Goal: Transaction & Acquisition: Obtain resource

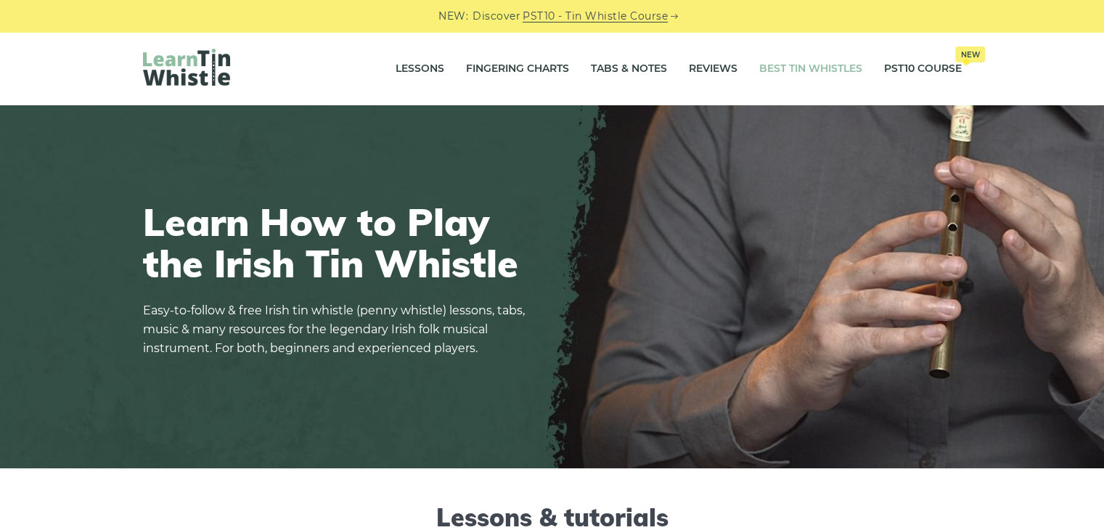
click at [795, 65] on link "Best Tin Whistles" at bounding box center [810, 69] width 103 height 36
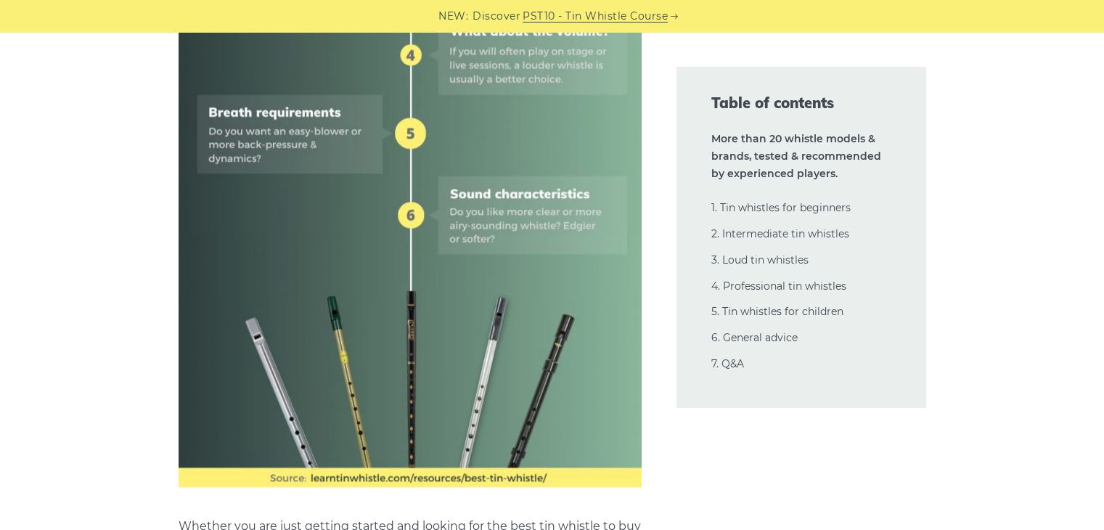
scroll to position [1045, 0]
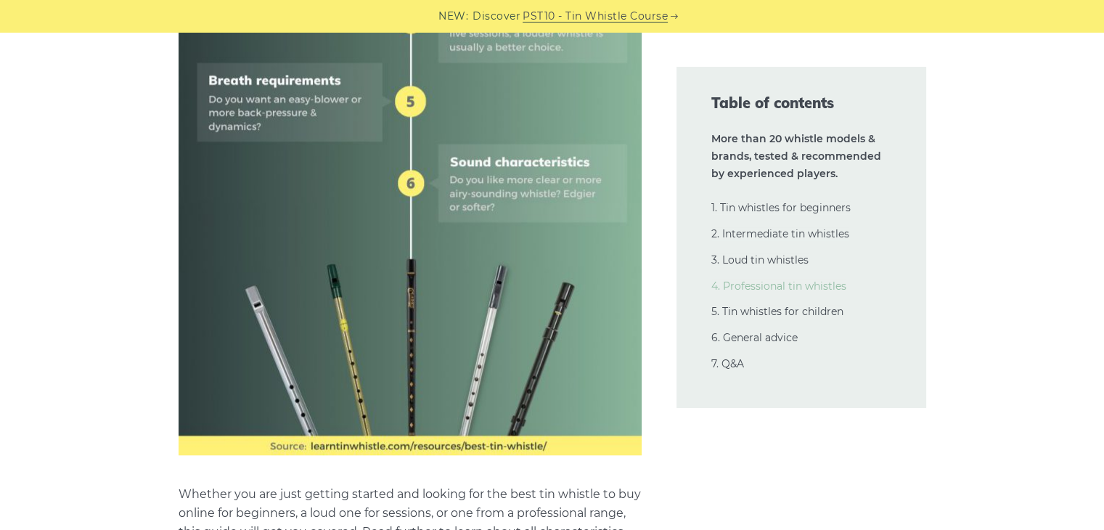
click at [788, 282] on link "4. Professional tin whistles" at bounding box center [778, 285] width 135 height 13
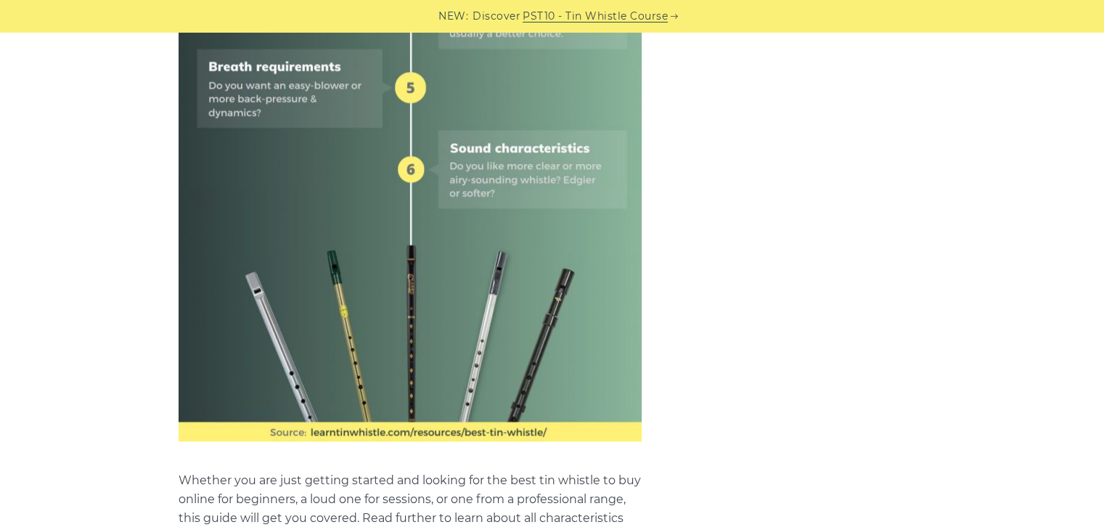
scroll to position [0, 0]
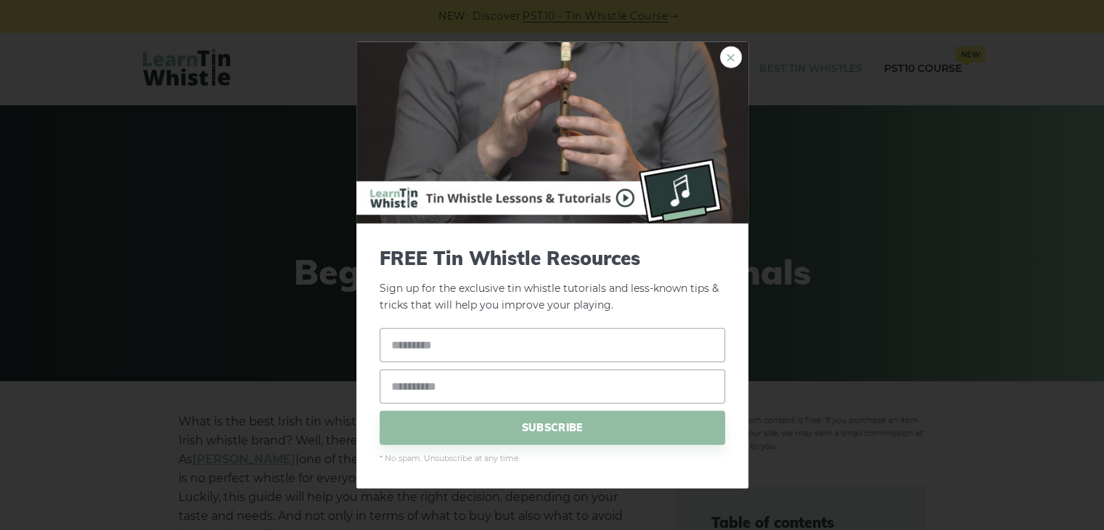
click at [729, 57] on link "×" at bounding box center [731, 57] width 22 height 22
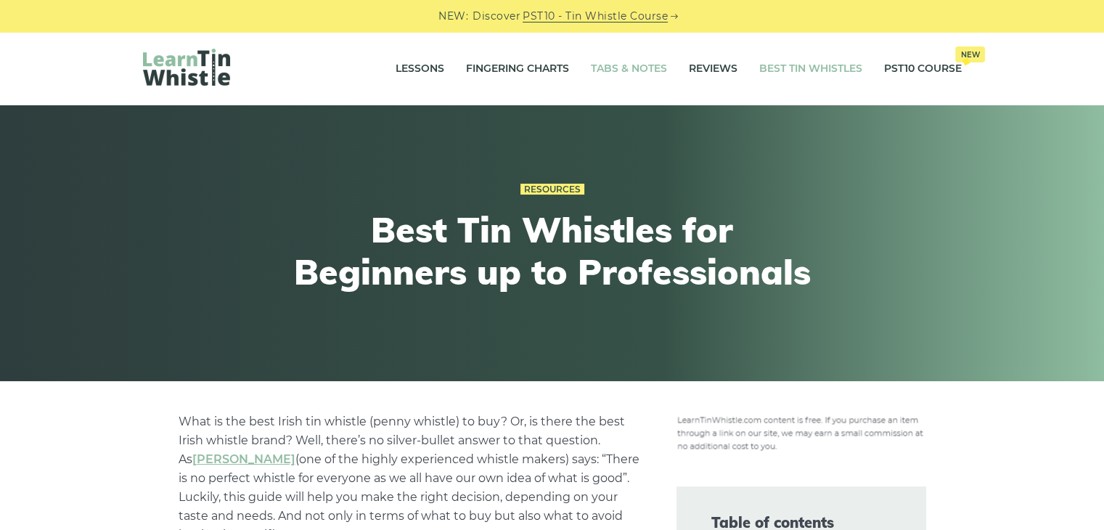
click at [628, 66] on link "Tabs & Notes" at bounding box center [629, 69] width 76 height 36
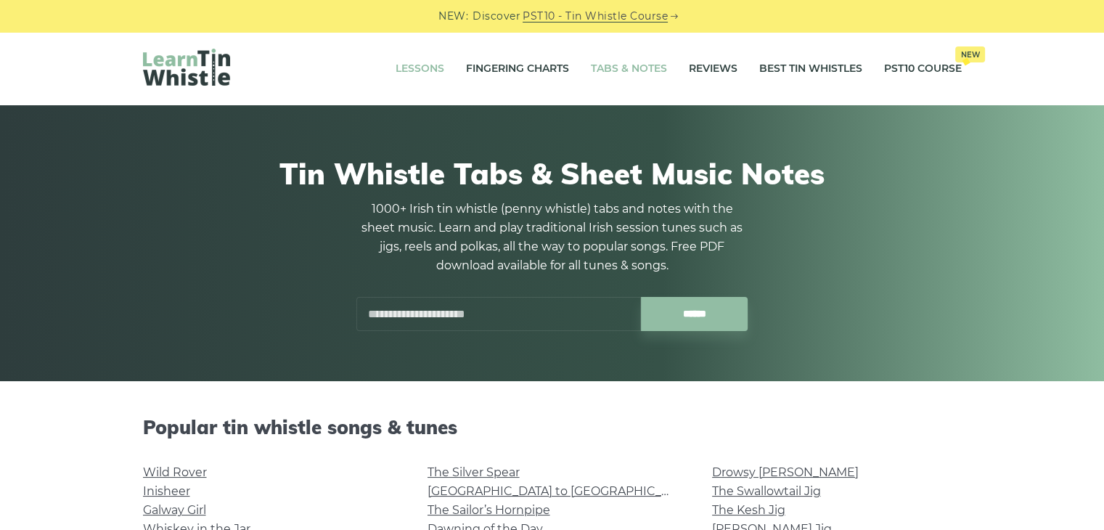
click at [398, 66] on link "Lessons" at bounding box center [420, 69] width 49 height 36
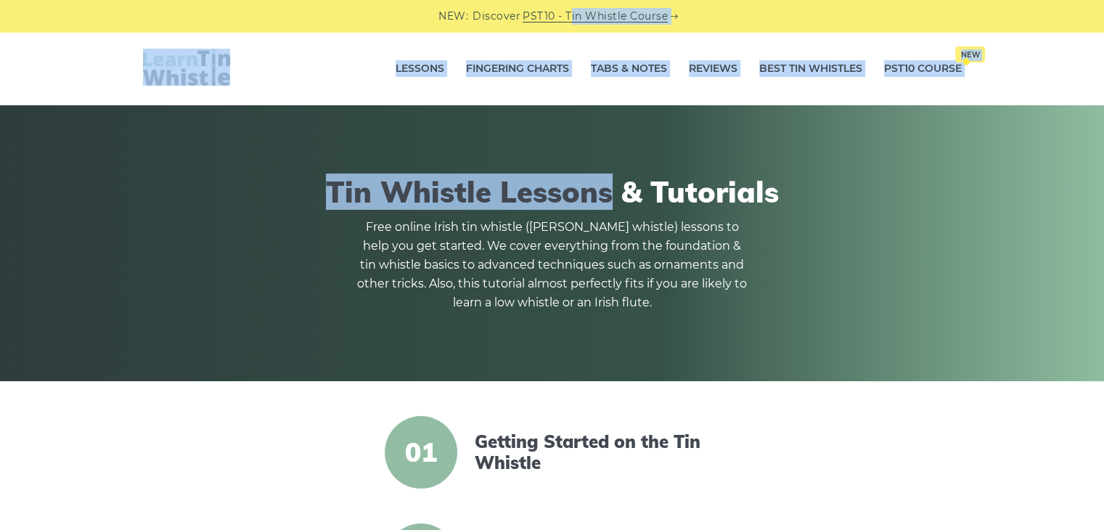
drag, startPoint x: 606, startPoint y: 118, endPoint x: 568, endPoint y: 18, distance: 106.4
click at [568, 18] on link "PST10 - Tin Whistle Course" at bounding box center [595, 16] width 145 height 17
click at [608, 69] on link "Tabs & Notes" at bounding box center [629, 69] width 76 height 36
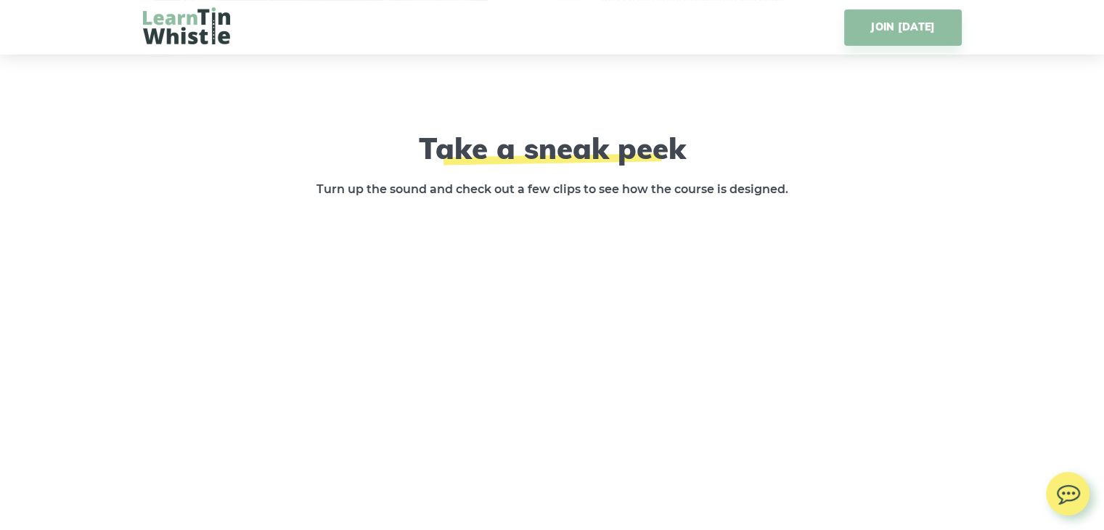
scroll to position [2061, 0]
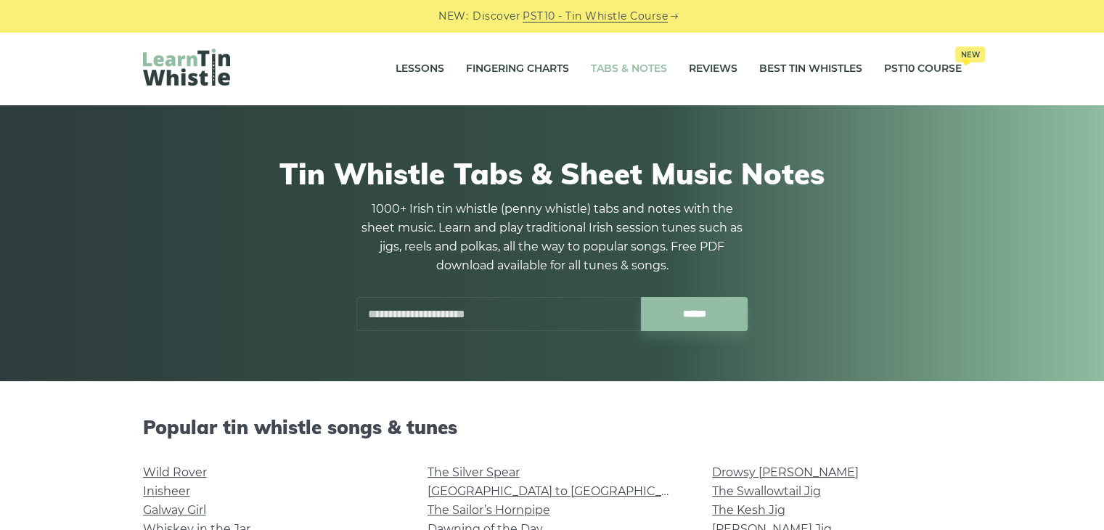
click at [530, 314] on input "text" at bounding box center [498, 314] width 285 height 34
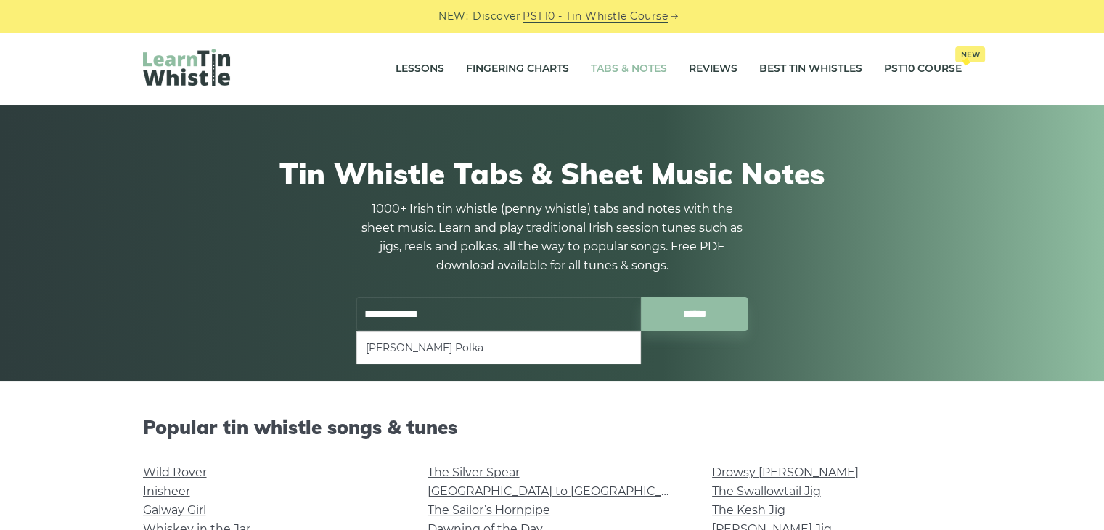
type input "**********"
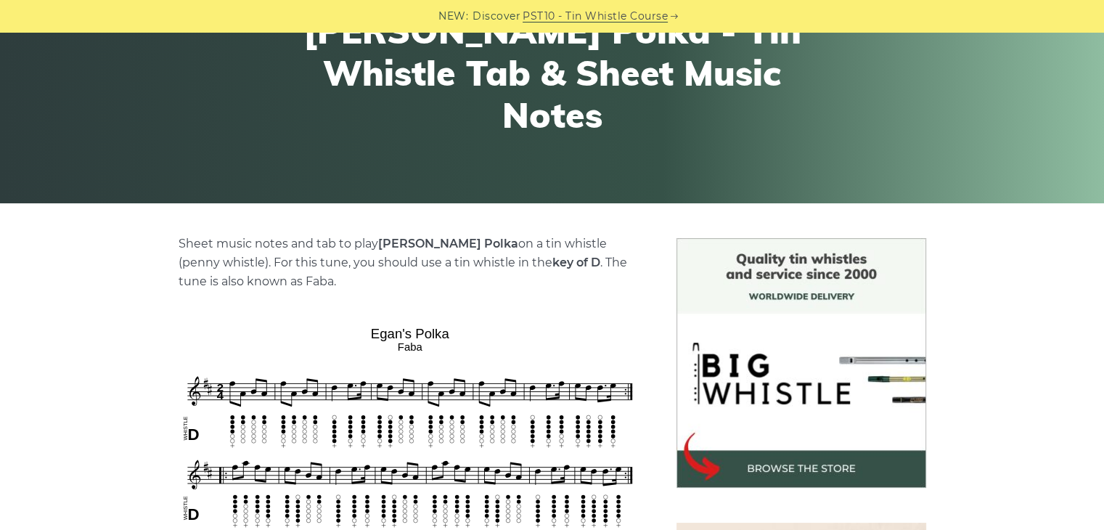
scroll to position [261, 0]
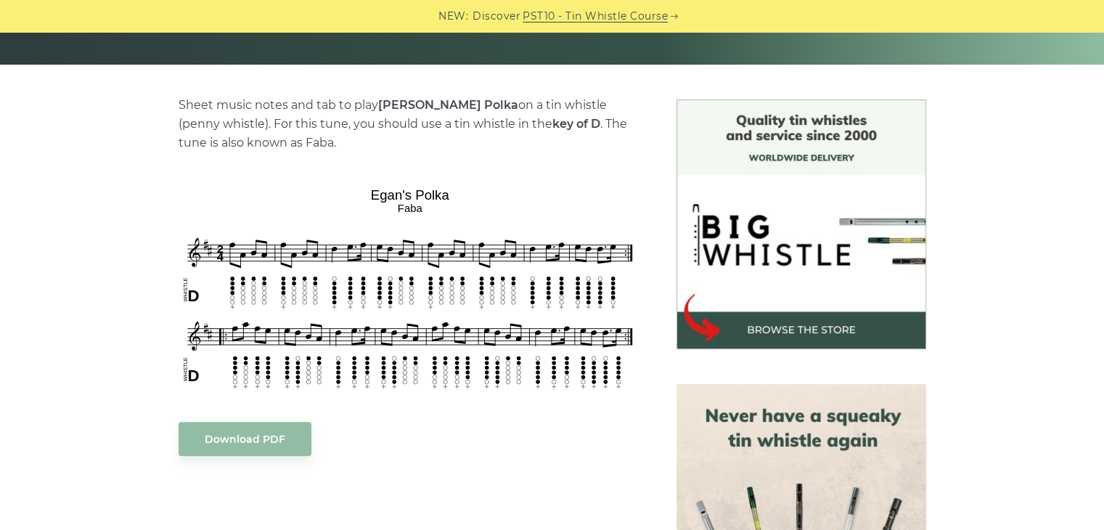
scroll to position [319, 0]
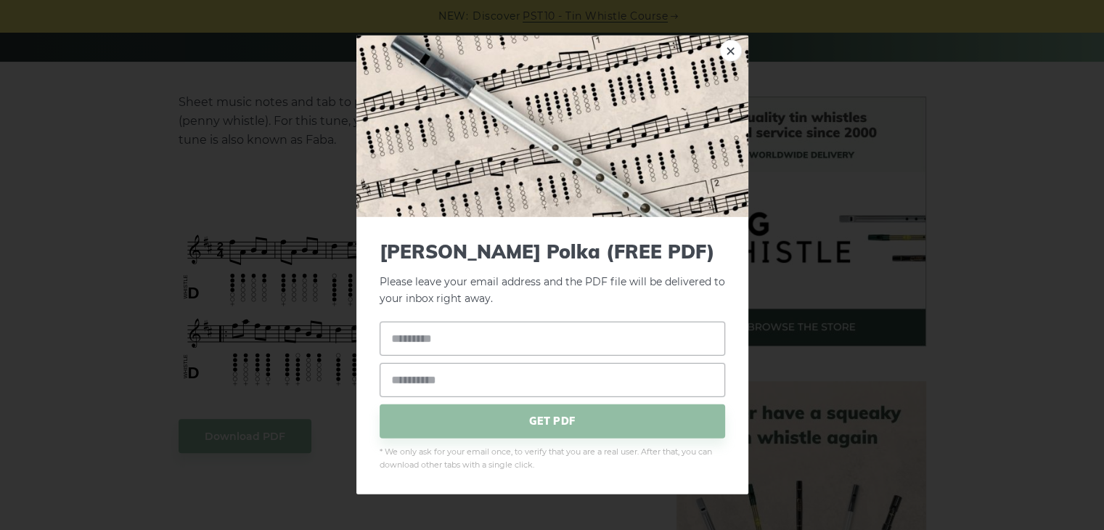
click at [424, 343] on input "text" at bounding box center [552, 338] width 345 height 34
type input "**********"
click at [495, 420] on span "GET PDF" at bounding box center [552, 421] width 345 height 34
